Goal: Find contact information: Find contact information

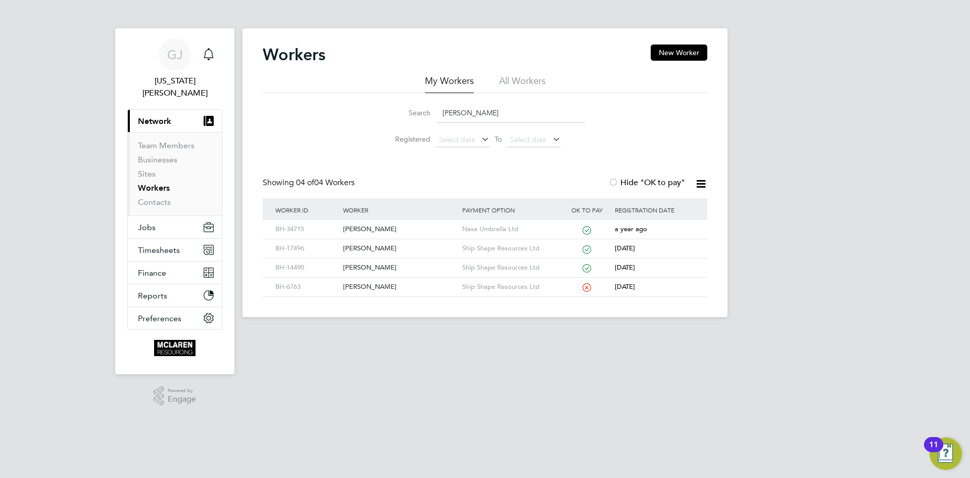
click at [474, 106] on input "claude" at bounding box center [512, 113] width 148 height 20
type input "c"
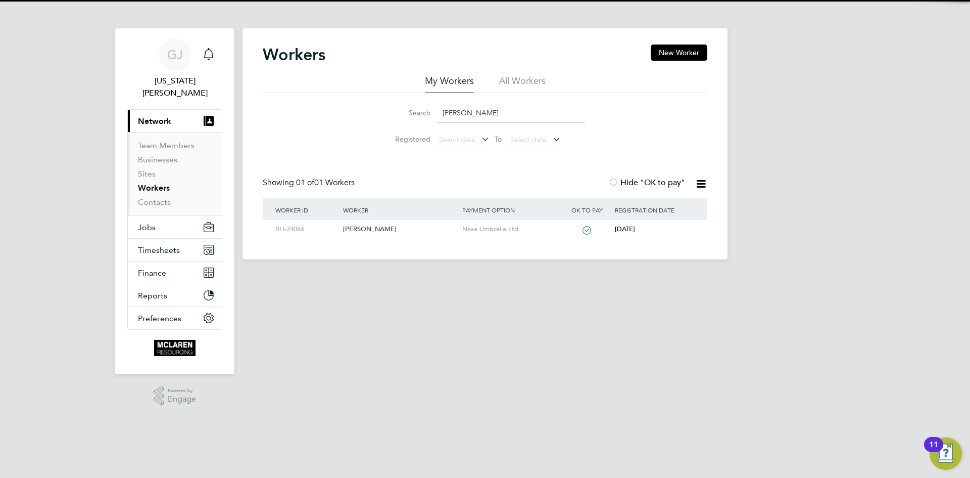
type input "thomas wilson"
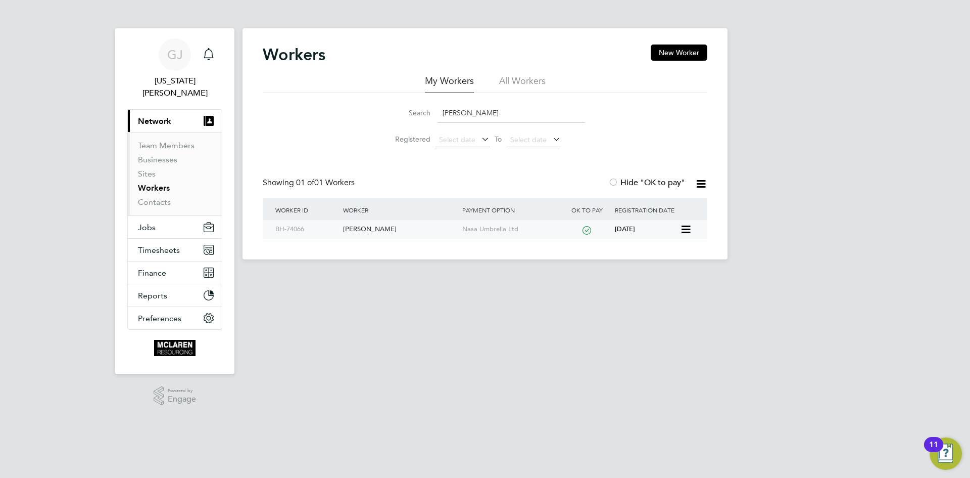
click at [368, 231] on div "[PERSON_NAME]" at bounding box center [400, 229] width 119 height 19
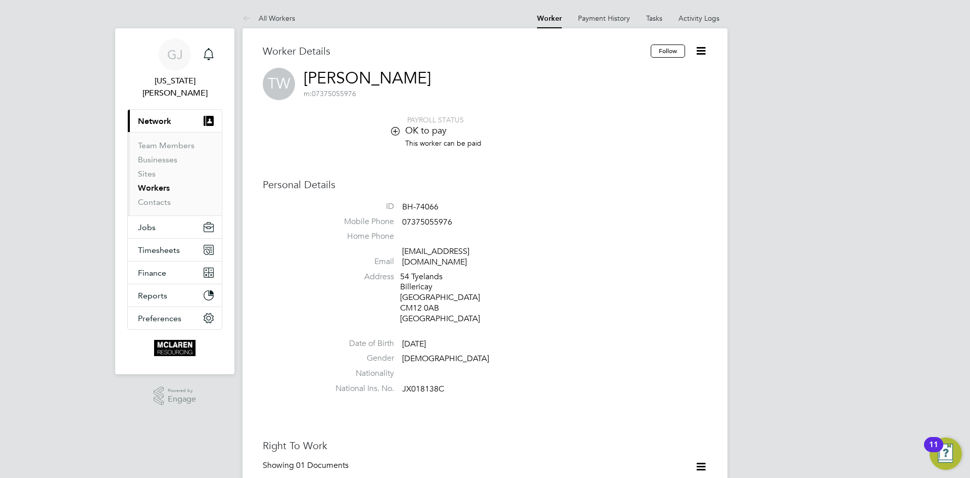
click at [476, 241] on li "Home Phone" at bounding box center [515, 238] width 384 height 15
drag, startPoint x: 521, startPoint y: 250, endPoint x: 402, endPoint y: 248, distance: 119.3
click at [402, 248] on li "Email [EMAIL_ADDRESS][DOMAIN_NAME]" at bounding box center [515, 258] width 384 height 25
copy link "[EMAIL_ADDRESS][DOMAIN_NAME]"
drag, startPoint x: 448, startPoint y: 206, endPoint x: 404, endPoint y: 211, distance: 44.8
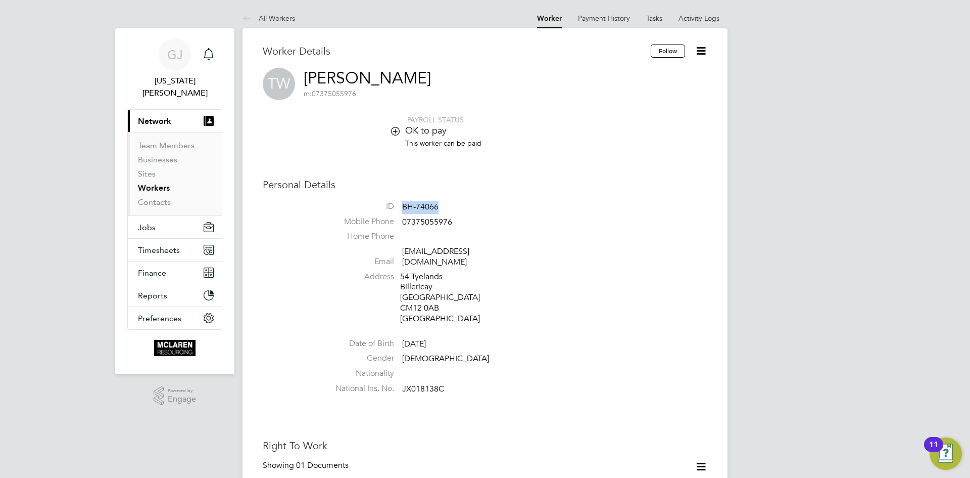
click at [404, 211] on li "ID BH-74066" at bounding box center [515, 208] width 384 height 15
copy span "BH-74066"
